Goal: Transaction & Acquisition: Purchase product/service

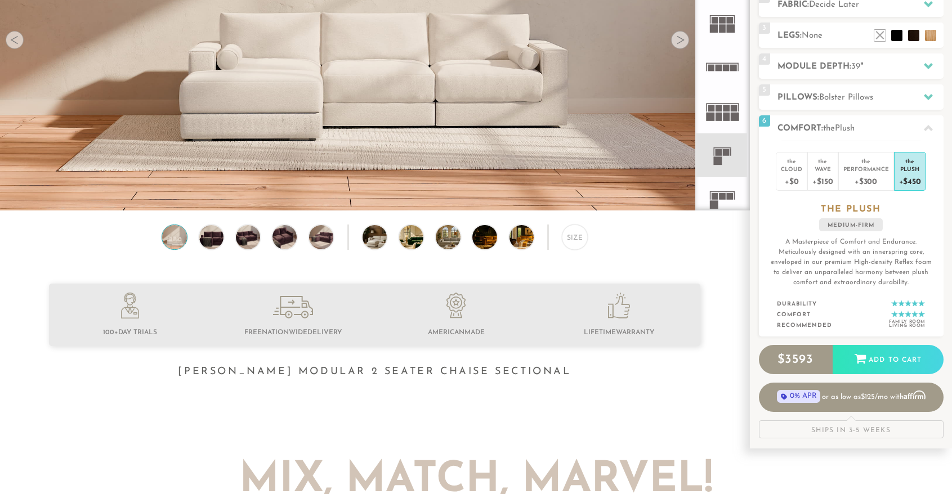
scroll to position [12785, 944]
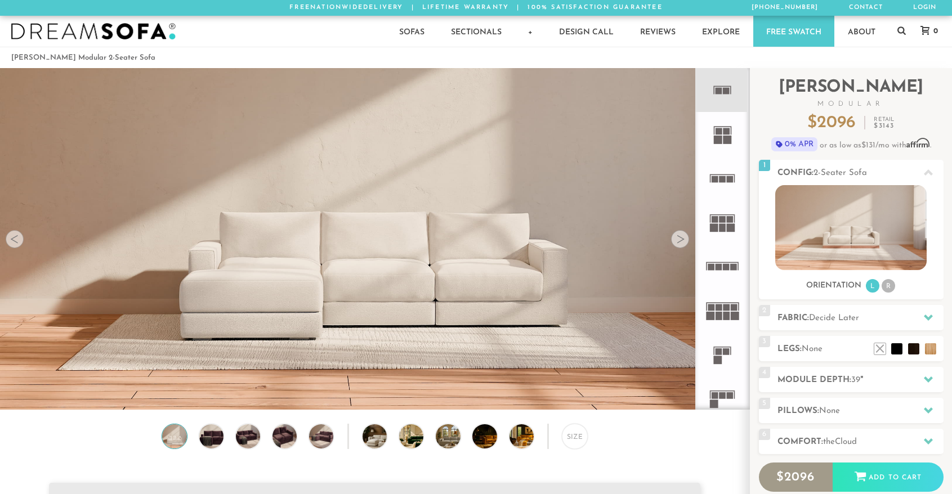
scroll to position [12785, 944]
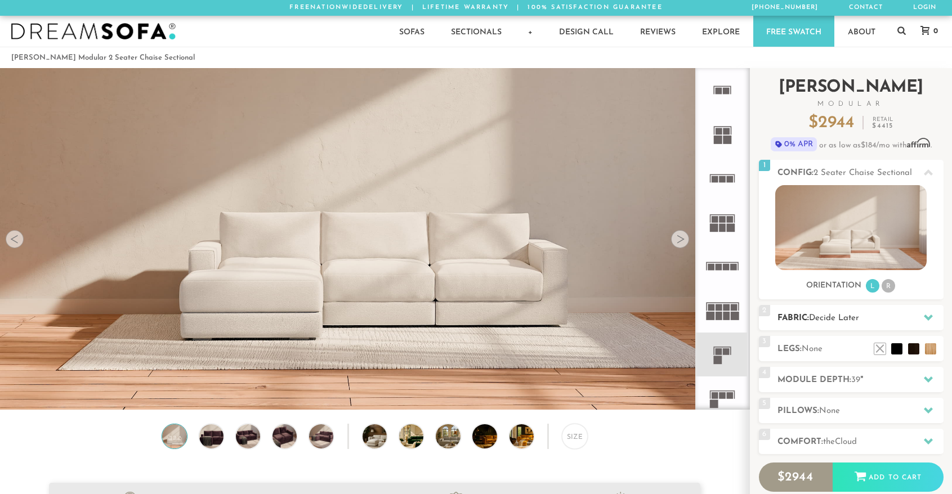
click at [824, 318] on span "Decide Later" at bounding box center [834, 318] width 50 height 8
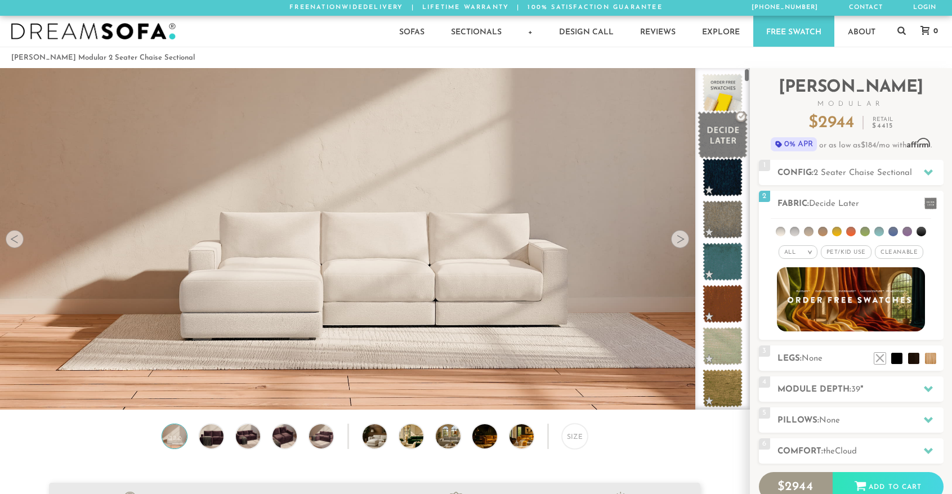
click at [713, 131] on span at bounding box center [723, 135] width 50 height 48
click at [717, 89] on span at bounding box center [723, 93] width 50 height 48
click at [735, 150] on span at bounding box center [723, 135] width 50 height 48
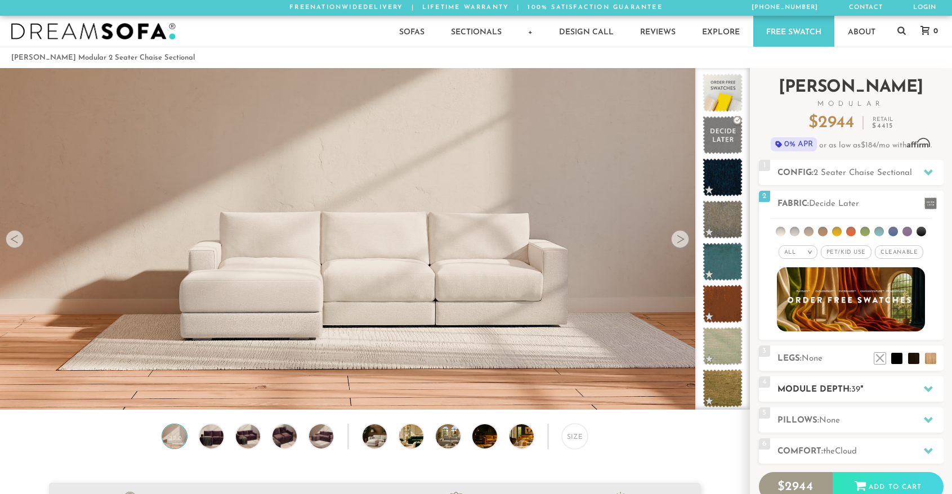
click at [834, 385] on h2 "Module Depth: 39 "" at bounding box center [861, 389] width 166 height 13
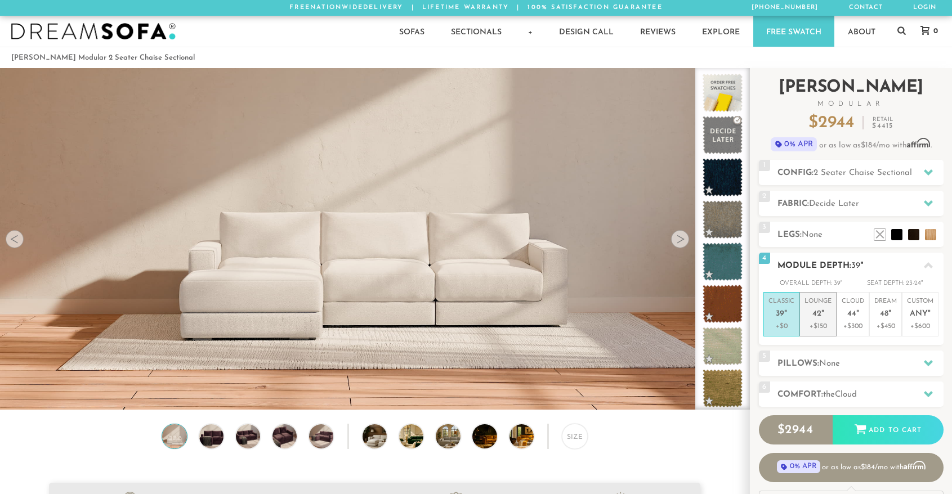
click at [821, 313] on em """ at bounding box center [822, 315] width 3 height 10
click at [865, 316] on li "Cloud 44 " +$300" at bounding box center [853, 314] width 33 height 44
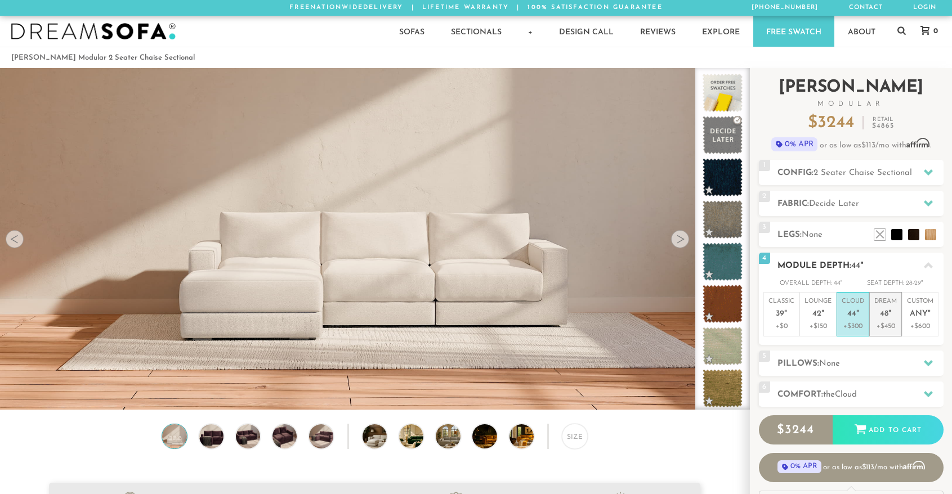
click at [891, 314] on em """ at bounding box center [889, 315] width 3 height 10
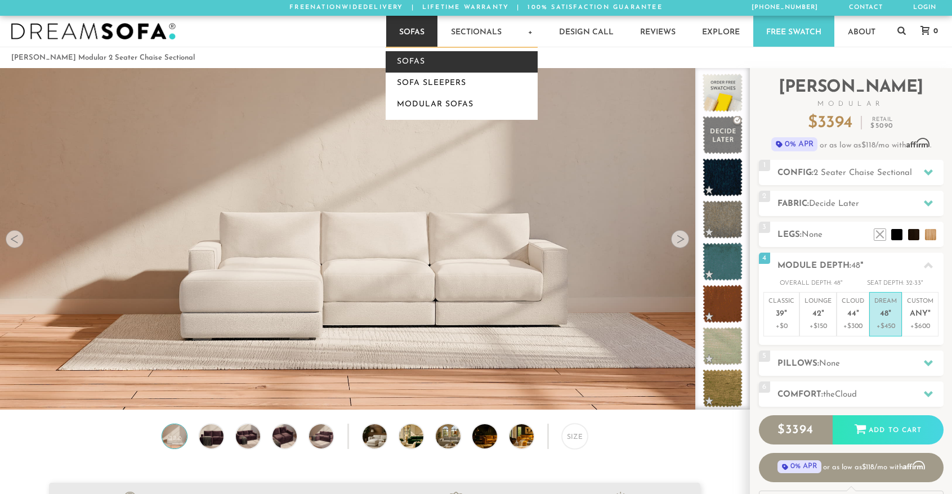
click at [423, 65] on link "Sofas" at bounding box center [462, 61] width 152 height 21
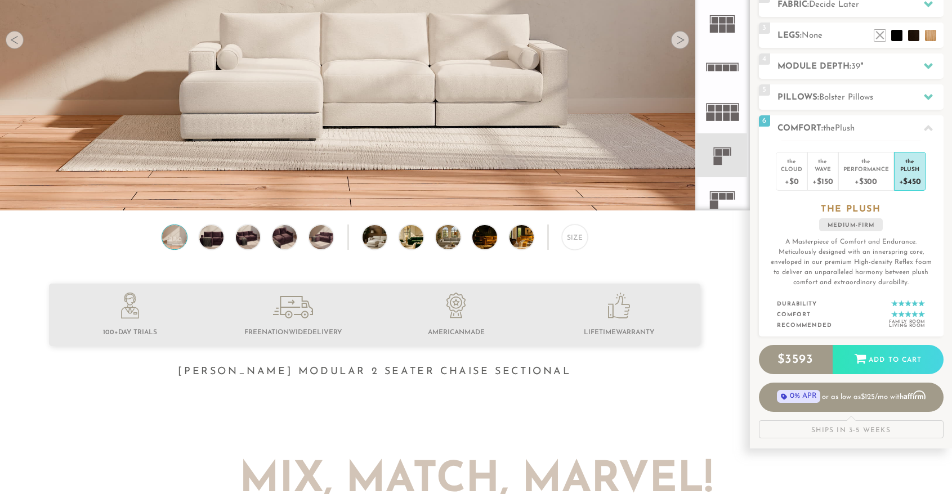
scroll to position [12785, 944]
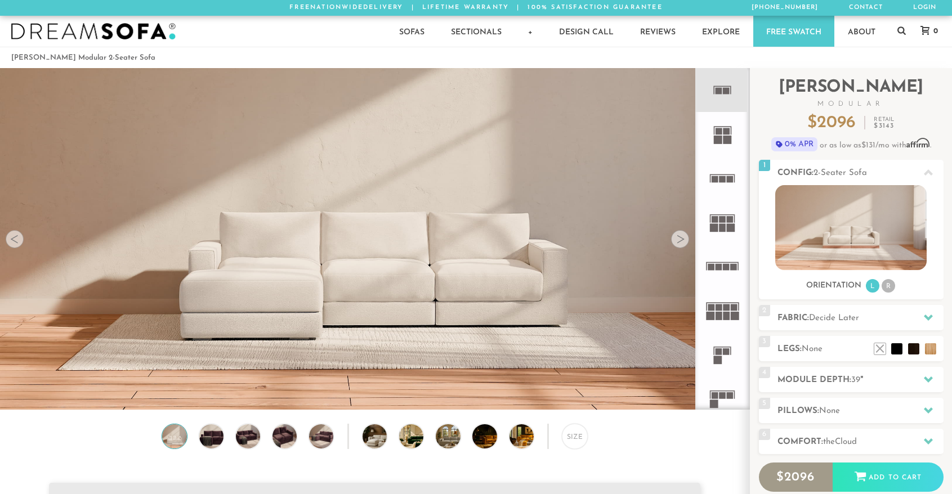
scroll to position [12785, 944]
